Goal: Information Seeking & Learning: Learn about a topic

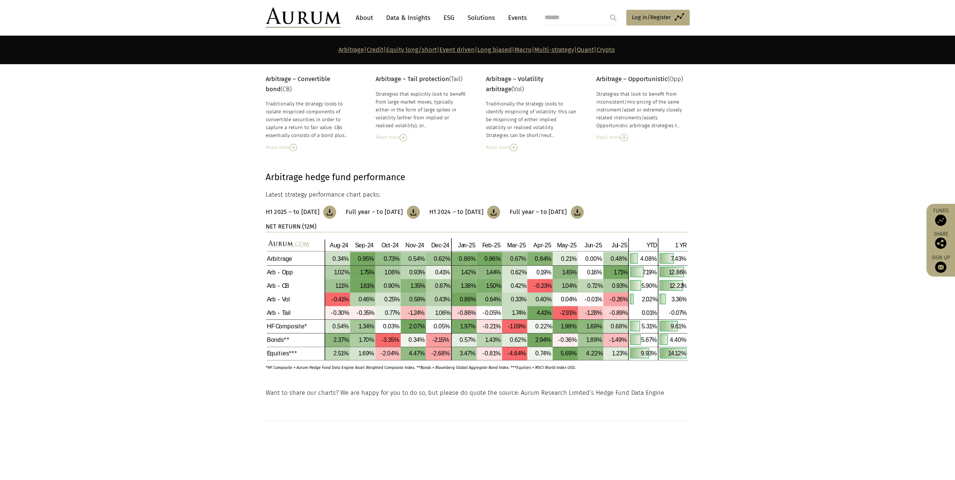
scroll to position [113, 0]
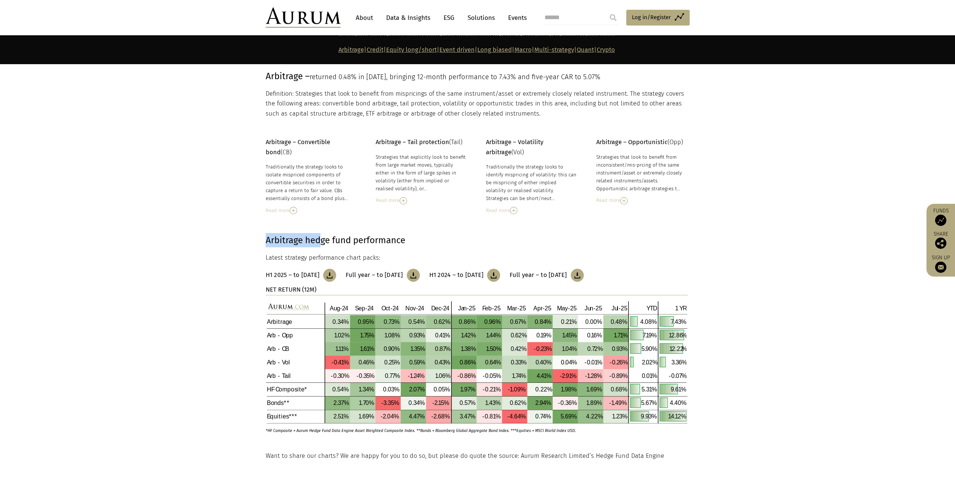
drag, startPoint x: 258, startPoint y: 242, endPoint x: 326, endPoint y: 241, distance: 68.3
click at [323, 241] on section "Arbitrage hedge fund performance Latest strategy performance chart packs: H1 20…" at bounding box center [477, 332] width 955 height 237
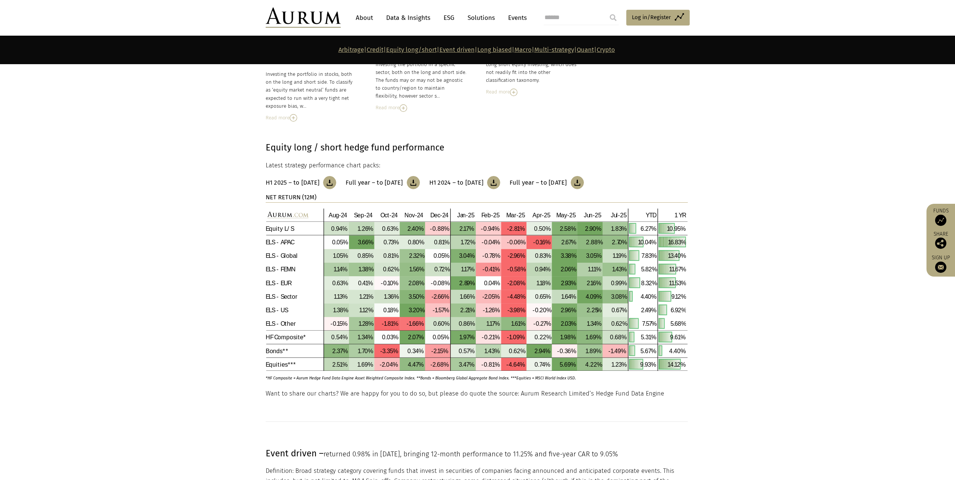
scroll to position [1314, 0]
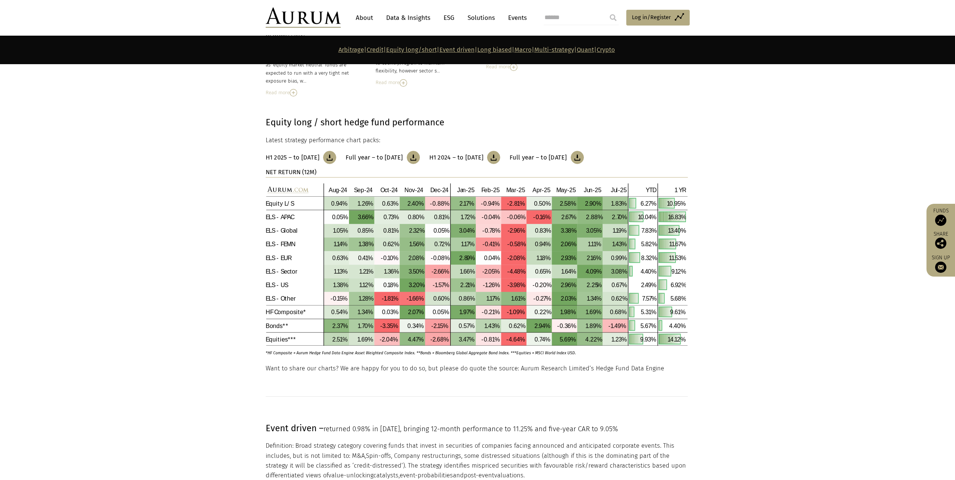
drag, startPoint x: 261, startPoint y: 166, endPoint x: 302, endPoint y: 163, distance: 41.1
click at [302, 163] on div "Equity long / short hedge fund performance Latest strategy performance chart pa…" at bounding box center [477, 239] width 439 height 249
click at [257, 167] on section "Equity long / short hedge fund performance Latest strategy performance chart pa…" at bounding box center [477, 229] width 955 height 267
click at [284, 218] on img at bounding box center [477, 264] width 422 height 163
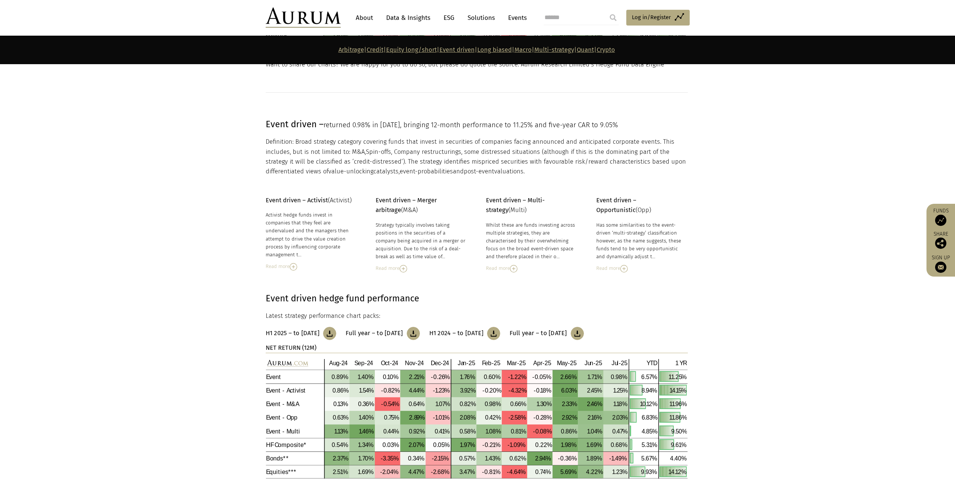
scroll to position [1614, 0]
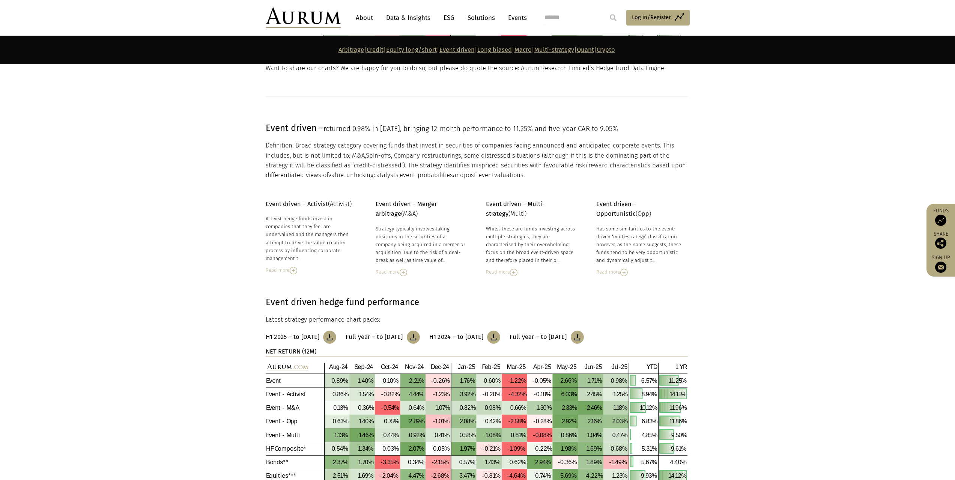
click at [408, 21] on link "Data & Insights" at bounding box center [409, 18] width 52 height 14
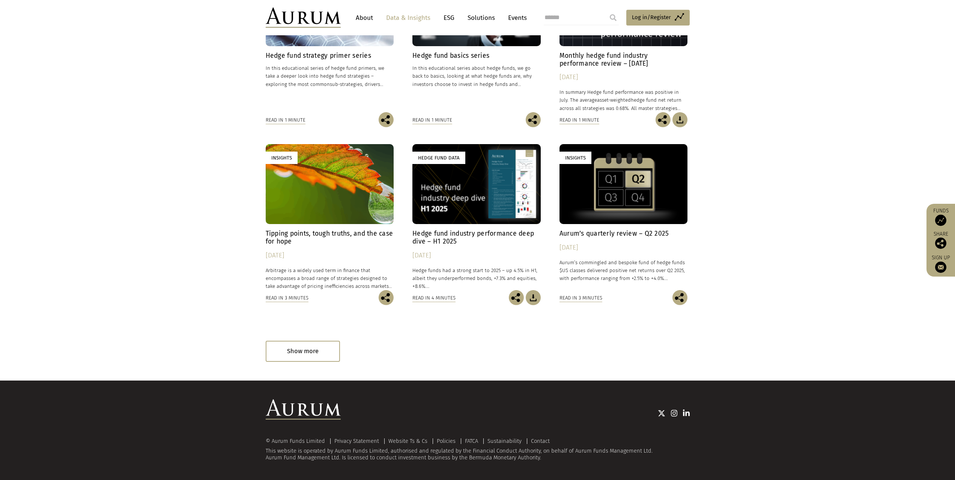
scroll to position [83, 0]
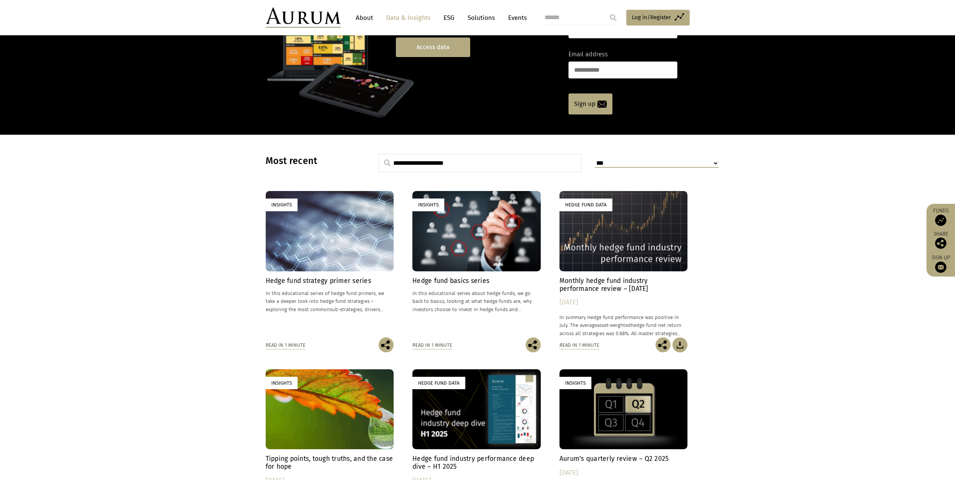
click at [433, 39] on link "Access data" at bounding box center [433, 47] width 74 height 19
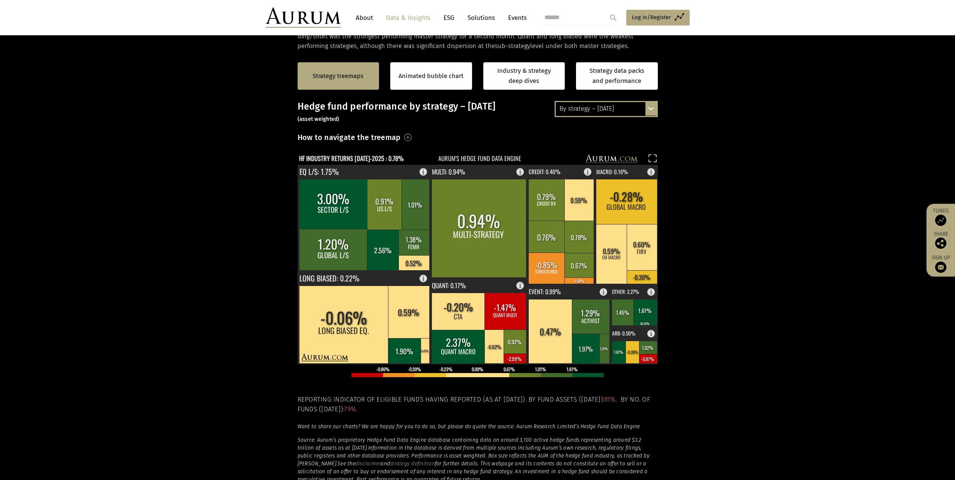
scroll to position [150, 0]
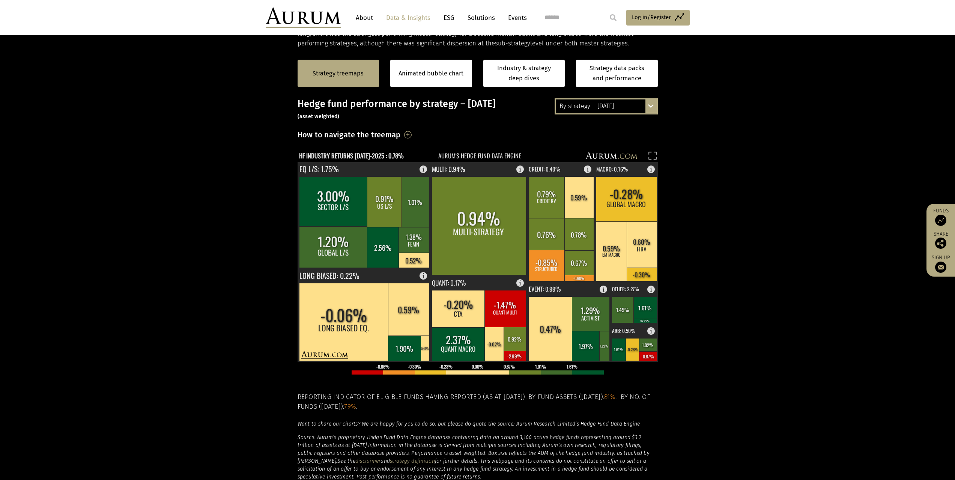
click at [610, 108] on div "By strategy – [DATE]" at bounding box center [606, 106] width 101 height 14
click at [610, 135] on div "By strategy – year to date" at bounding box center [606, 134] width 101 height 14
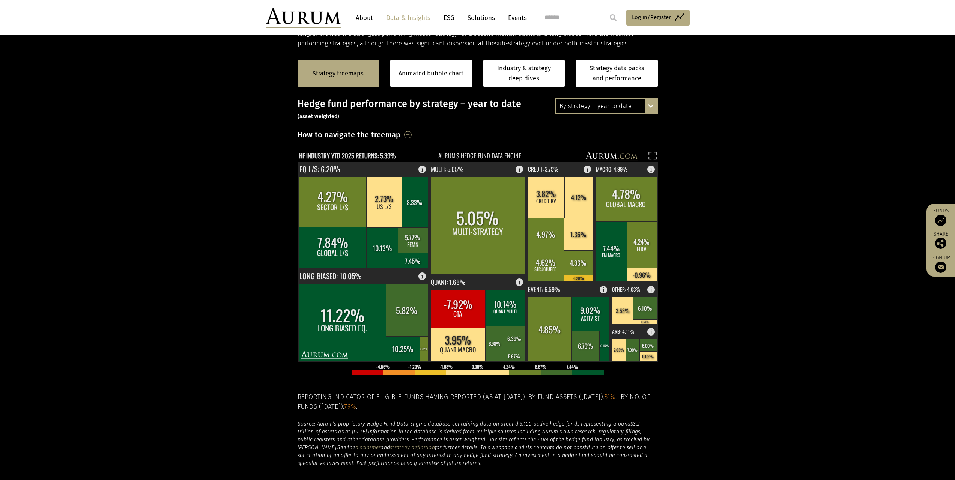
drag, startPoint x: 31, startPoint y: 0, endPoint x: 221, endPoint y: 312, distance: 365.2
click at [221, 312] on section "Strategy treemaps Animated bubble chart Industry & strategy deep dives Strategy…" at bounding box center [477, 282] width 955 height 469
click at [421, 169] on rect at bounding box center [424, 167] width 9 height 11
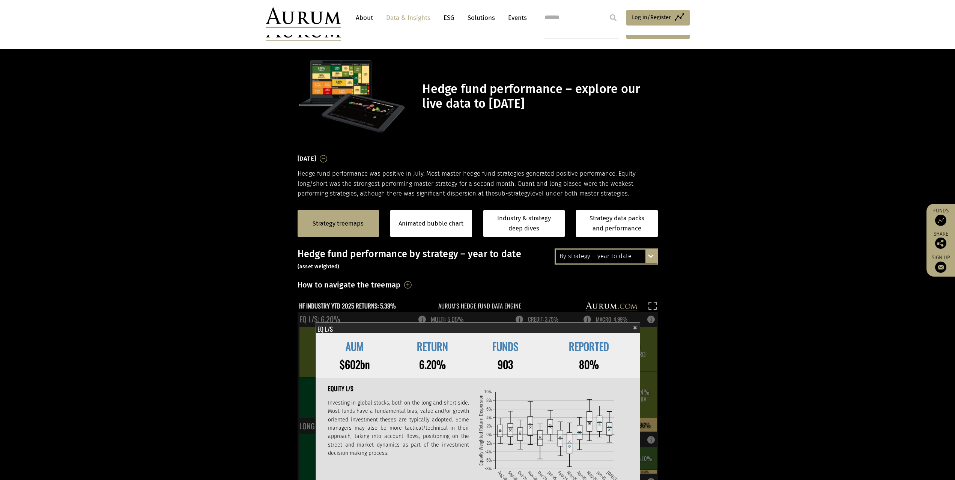
scroll to position [150, 0]
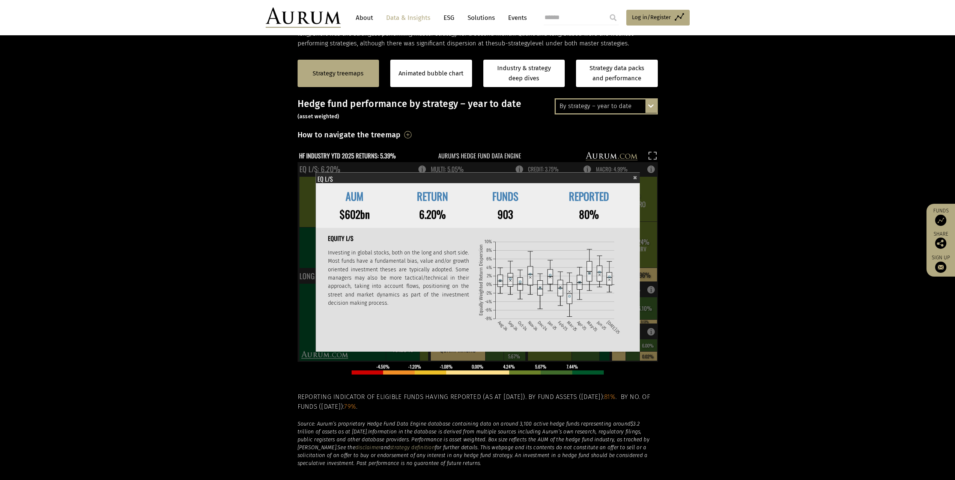
click at [724, 268] on section "Strategy treemaps Animated bubble chart Industry & strategy deep dives Strategy…" at bounding box center [477, 282] width 955 height 469
click at [633, 176] on span "×" at bounding box center [635, 176] width 4 height 9
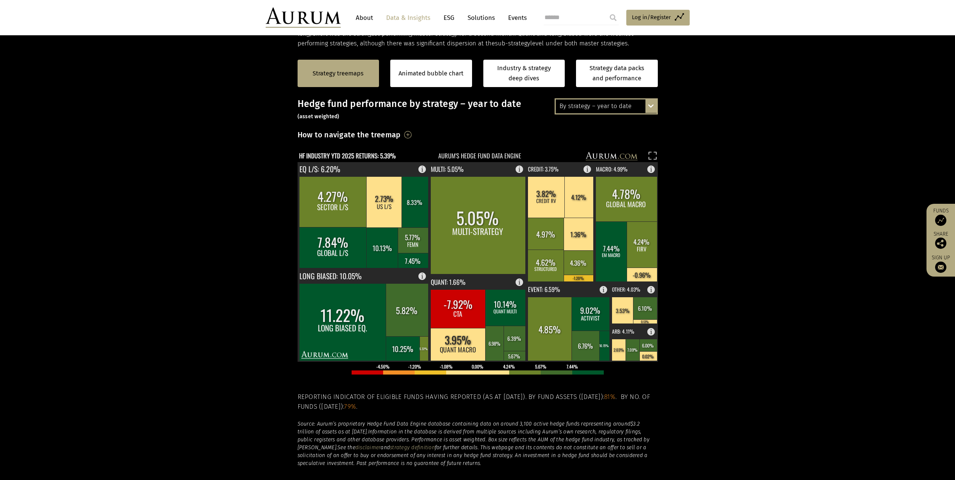
click at [478, 155] on rect at bounding box center [473, 157] width 350 height 11
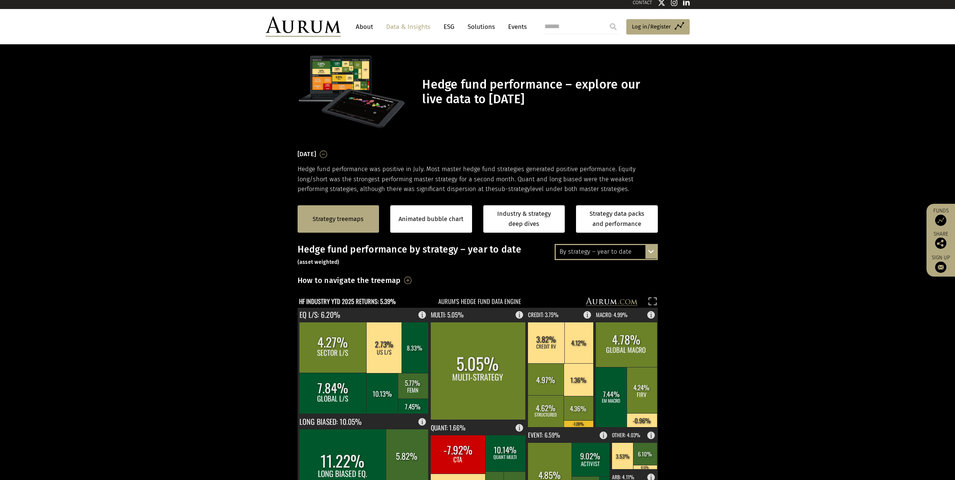
scroll to position [0, 0]
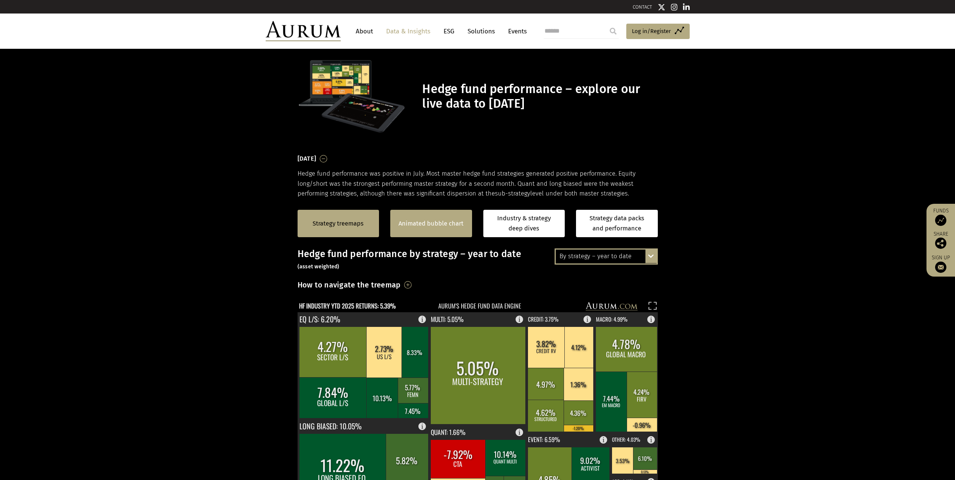
click at [447, 226] on link "Animated bubble chart" at bounding box center [431, 224] width 65 height 10
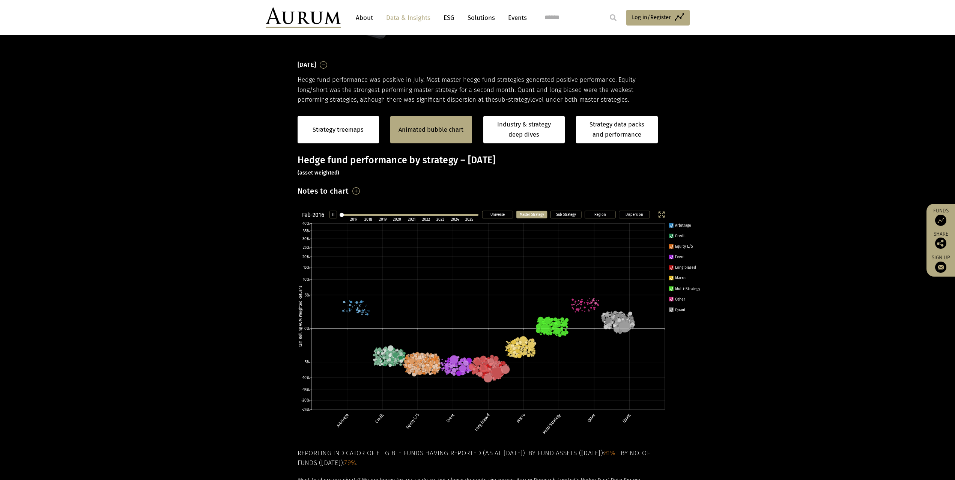
scroll to position [114, 0]
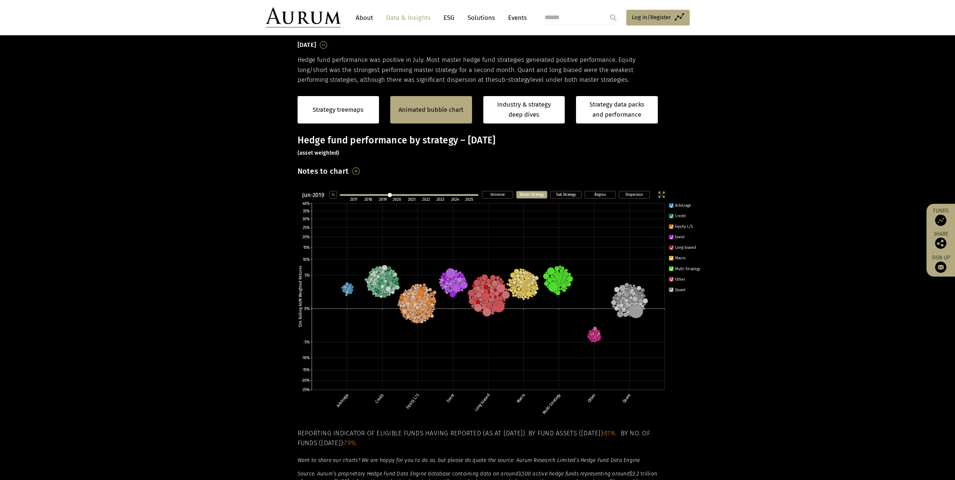
scroll to position [114, 0]
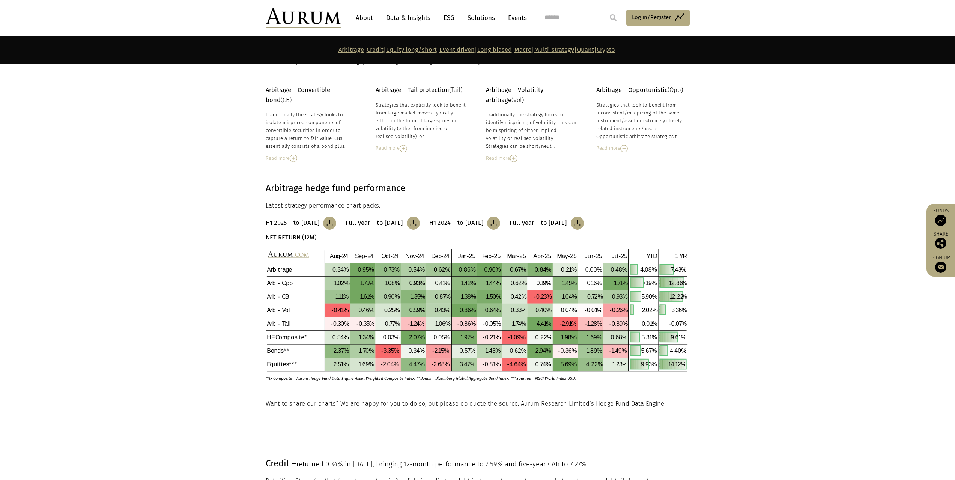
scroll to position [38, 0]
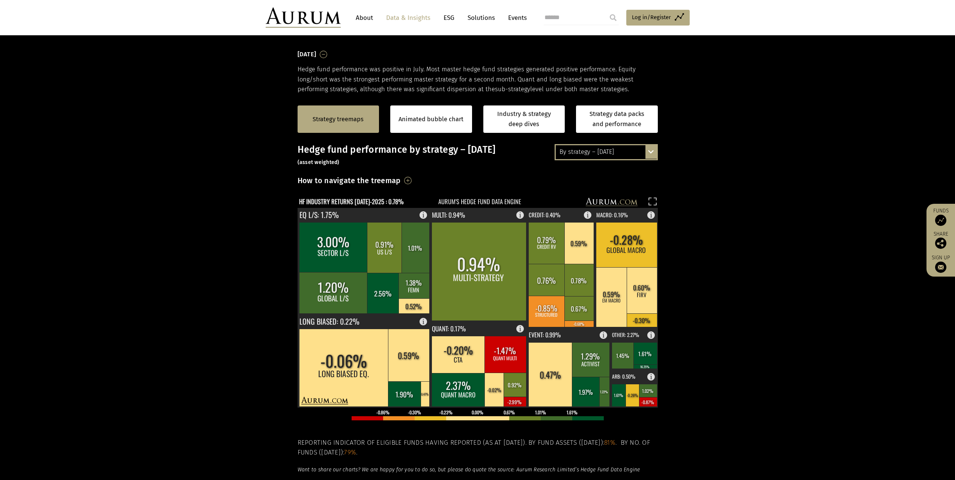
scroll to position [96, 0]
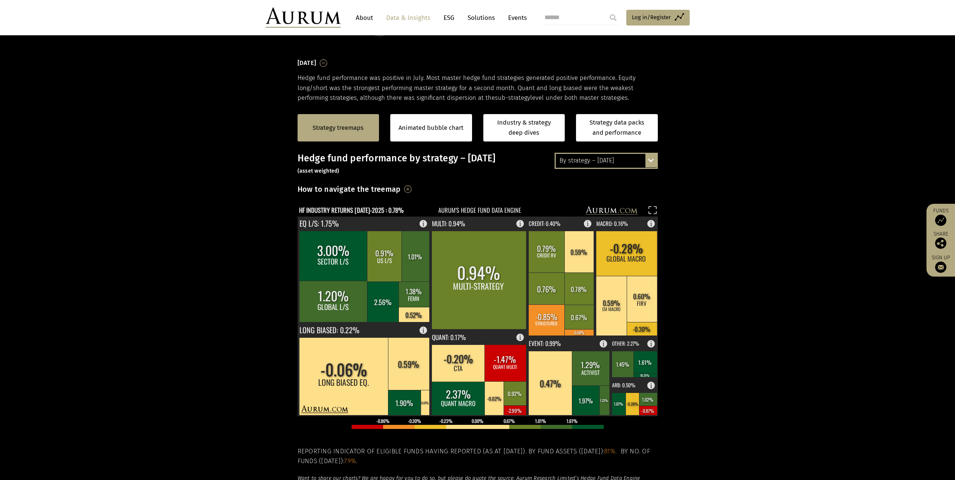
click at [613, 165] on div "By strategy – [DATE]" at bounding box center [606, 161] width 101 height 14
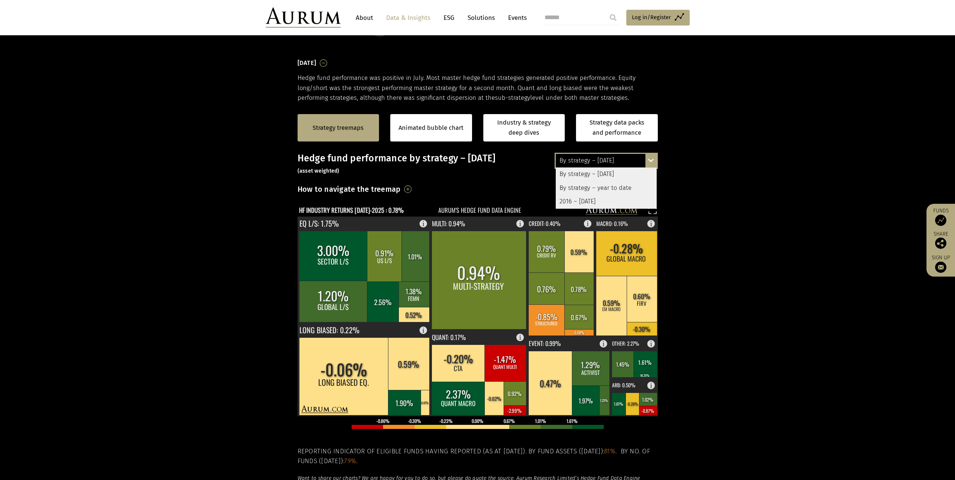
click at [605, 186] on div "By strategy – year to date" at bounding box center [606, 188] width 101 height 14
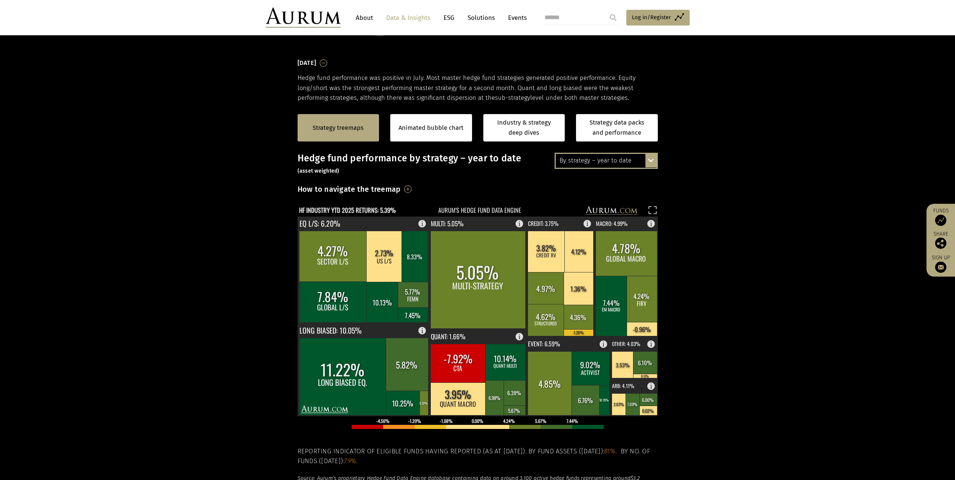
click at [699, 180] on section "Strategy treemaps Animated bubble chart Industry & strategy deep dives Strategy…" at bounding box center [477, 337] width 955 height 469
click at [172, 264] on section "Strategy treemaps Animated bubble chart Industry & strategy deep dives Strategy…" at bounding box center [477, 337] width 955 height 469
click at [431, 132] on link "Animated bubble chart" at bounding box center [431, 128] width 65 height 10
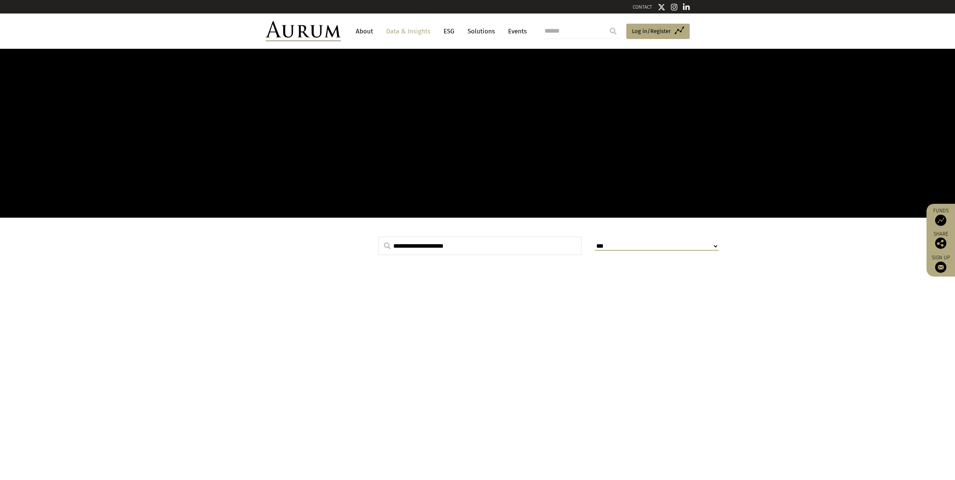
scroll to position [83, 0]
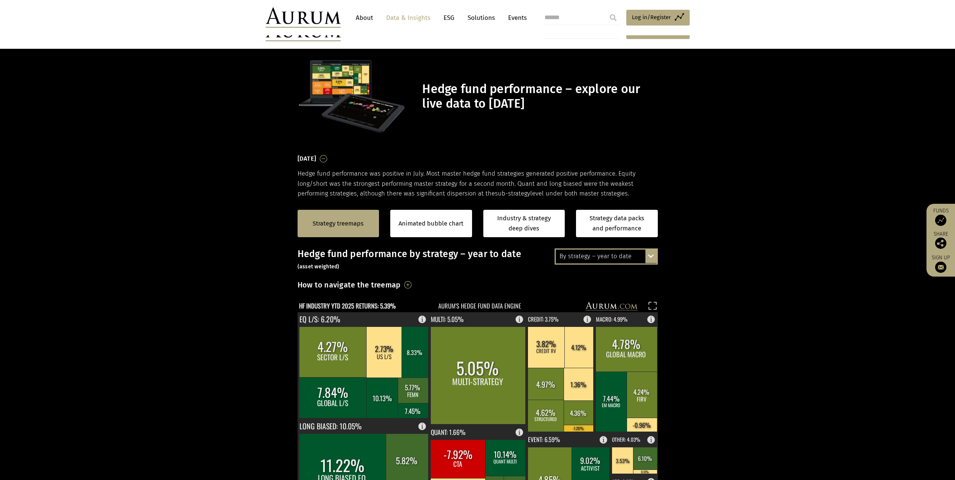
scroll to position [114, 0]
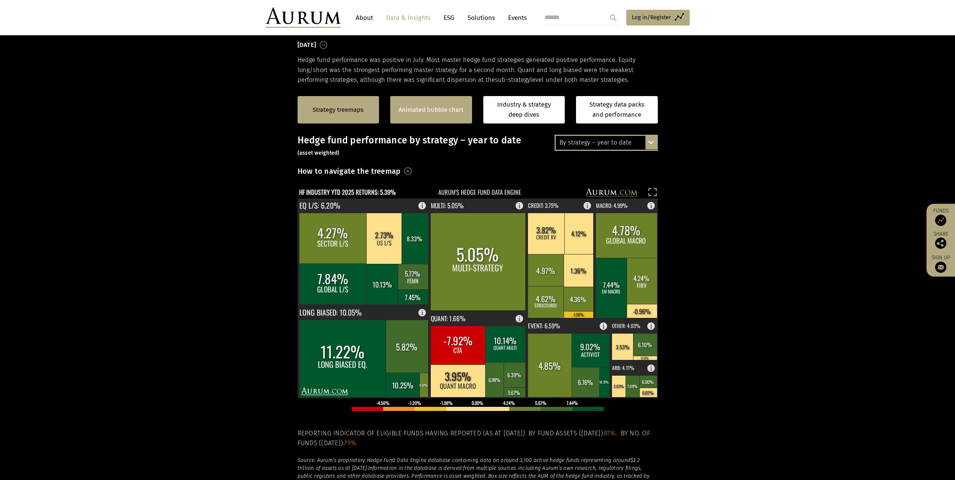
click at [425, 105] on link "Animated bubble chart" at bounding box center [431, 110] width 65 height 10
